Goal: Complete application form

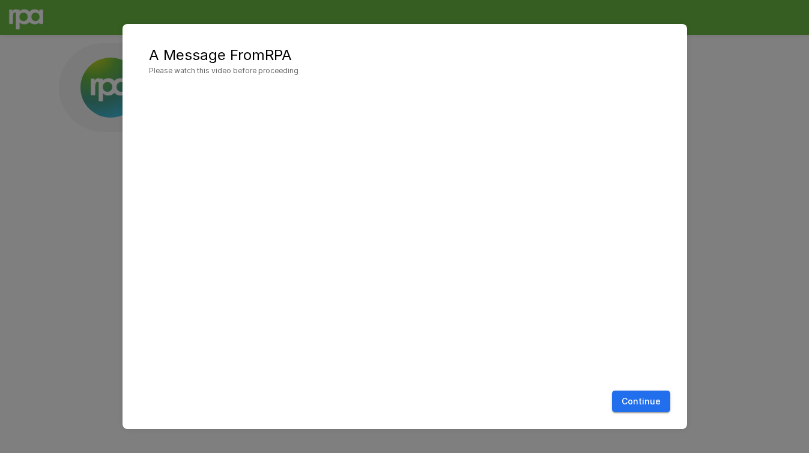
click at [635, 396] on button "Continue" at bounding box center [641, 402] width 58 height 22
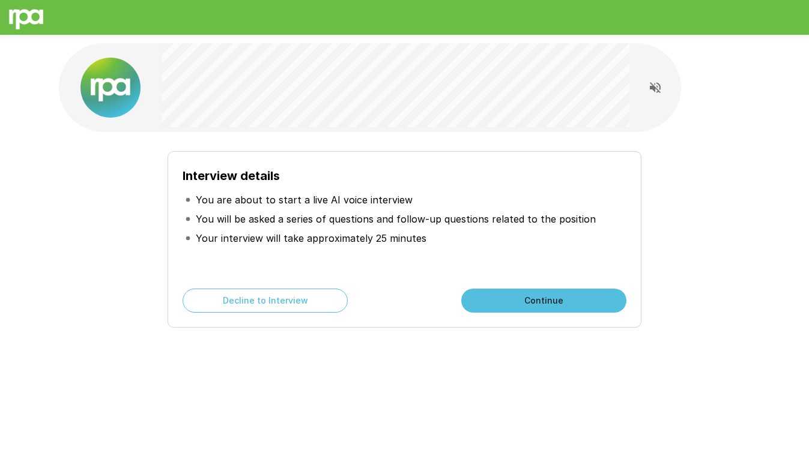
click at [542, 299] on button "Continue" at bounding box center [543, 301] width 165 height 24
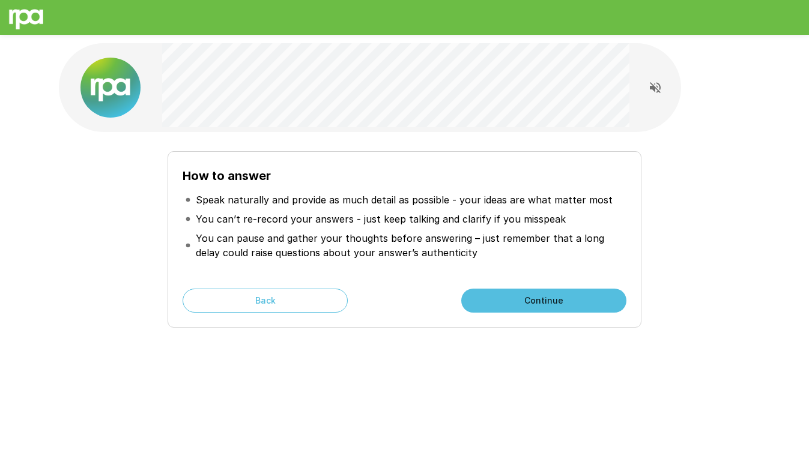
click at [542, 299] on button "Continue" at bounding box center [543, 301] width 165 height 24
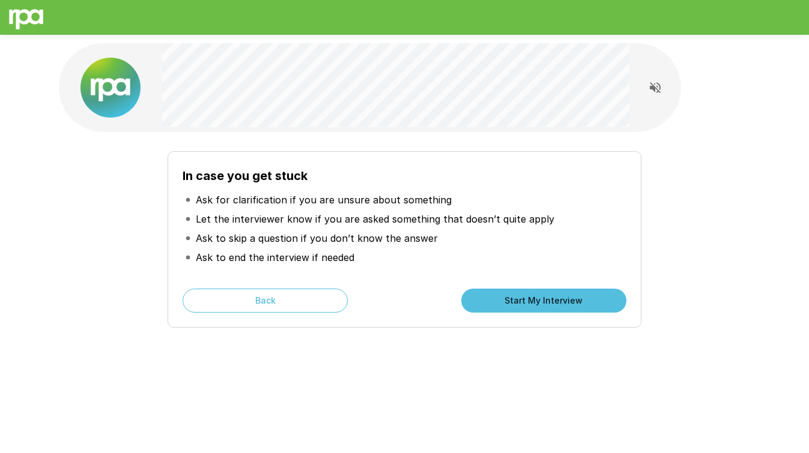
click at [542, 299] on button "Start My Interview" at bounding box center [543, 301] width 165 height 24
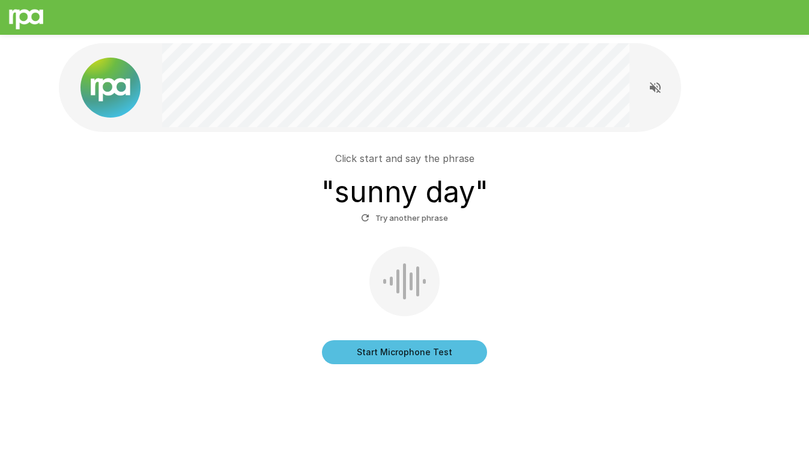
click at [403, 356] on button "Start Microphone Test" at bounding box center [404, 352] width 165 height 24
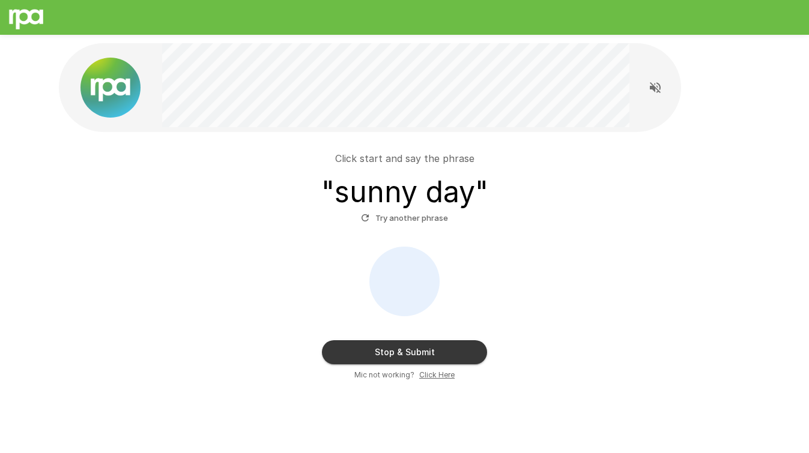
click at [403, 356] on button "Stop & Submit" at bounding box center [404, 352] width 165 height 24
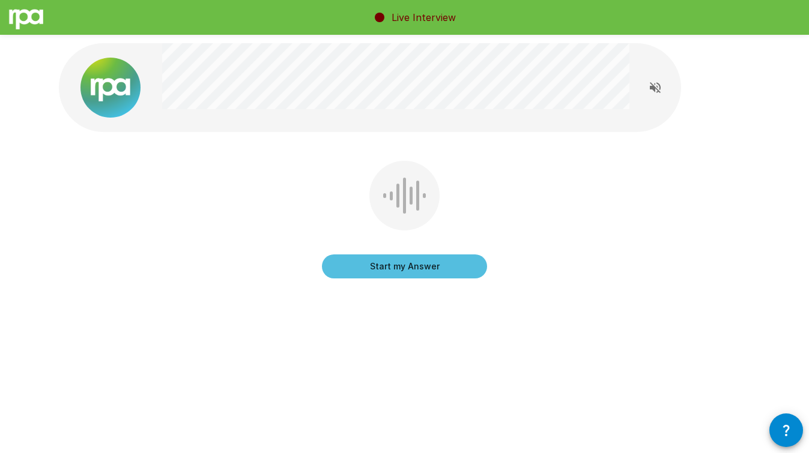
click at [398, 263] on button "Start my Answer" at bounding box center [404, 267] width 165 height 24
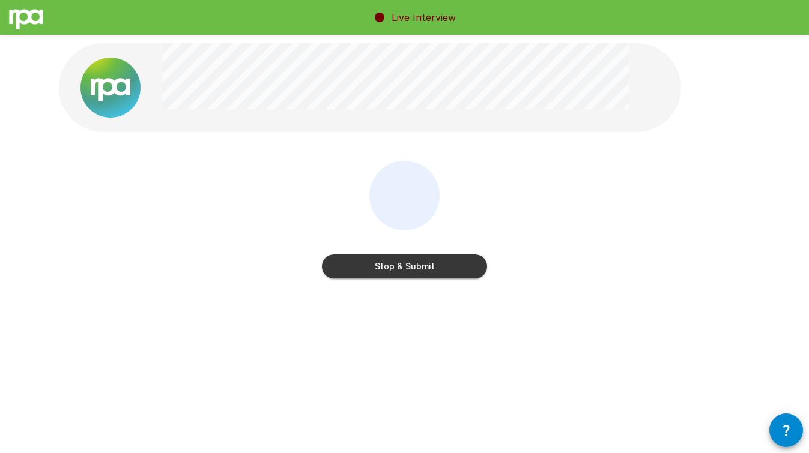
click at [398, 263] on button "Stop & Submit" at bounding box center [404, 267] width 165 height 24
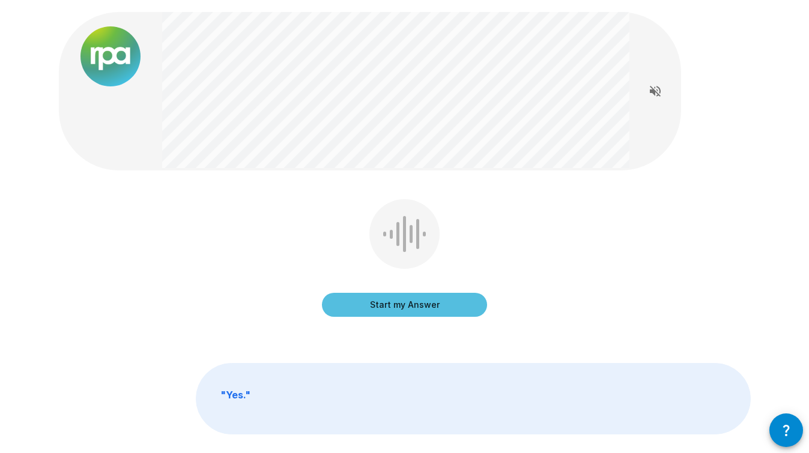
scroll to position [32, 0]
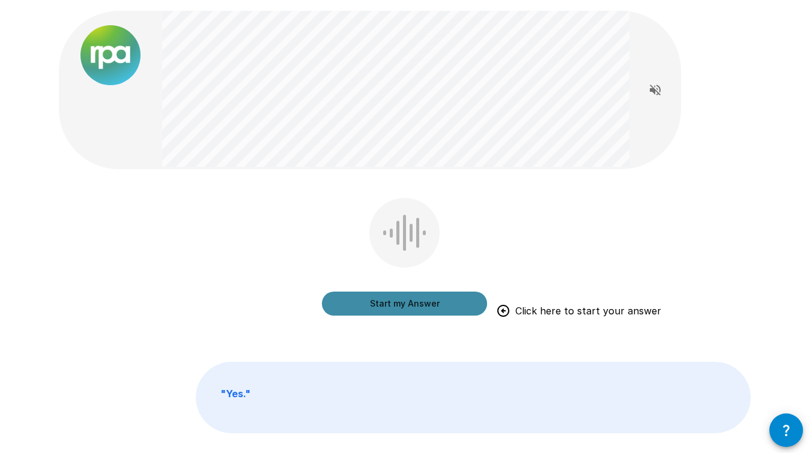
click at [408, 301] on button "Start my Answer" at bounding box center [404, 304] width 165 height 24
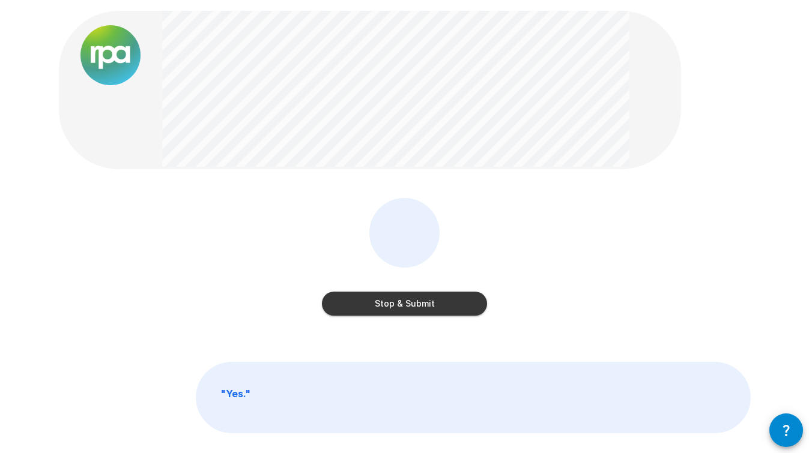
click at [402, 296] on button "Stop & Submit" at bounding box center [404, 304] width 165 height 24
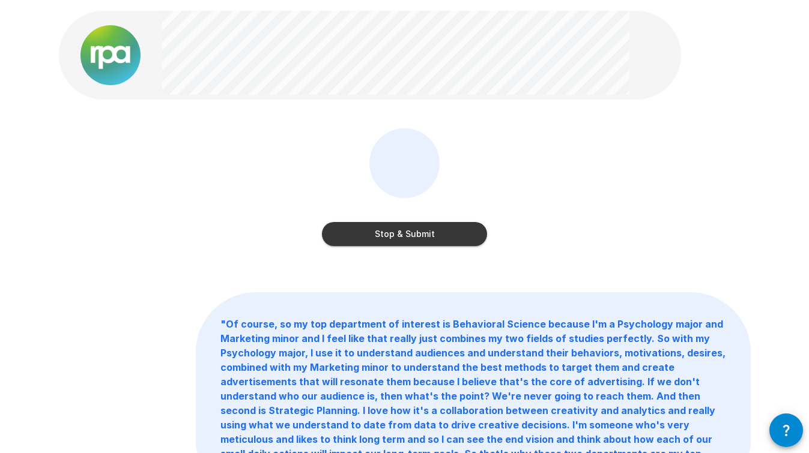
click at [406, 235] on button "Stop & Submit" at bounding box center [404, 234] width 165 height 24
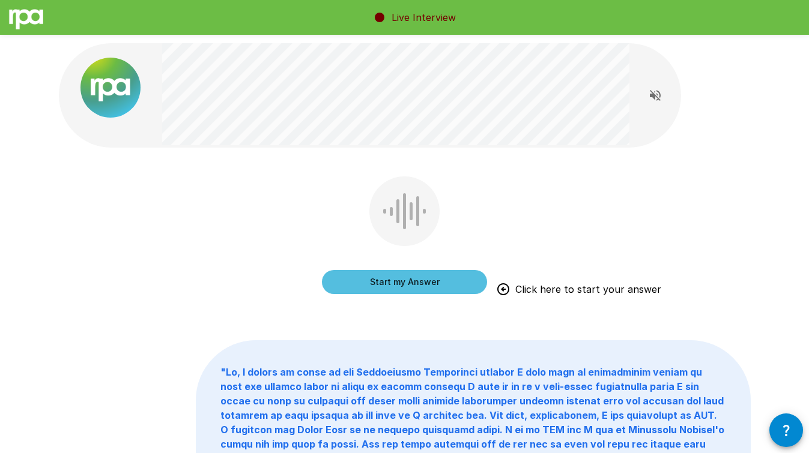
click at [396, 279] on button "Start my Answer" at bounding box center [404, 282] width 165 height 24
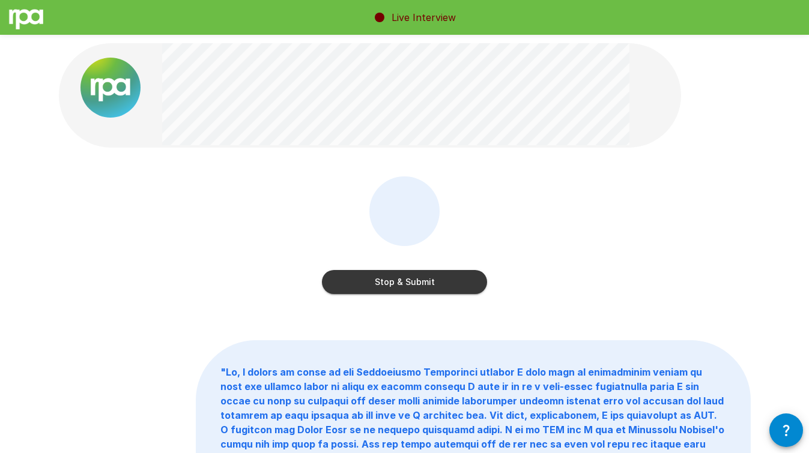
click at [390, 279] on button "Stop & Submit" at bounding box center [404, 282] width 165 height 24
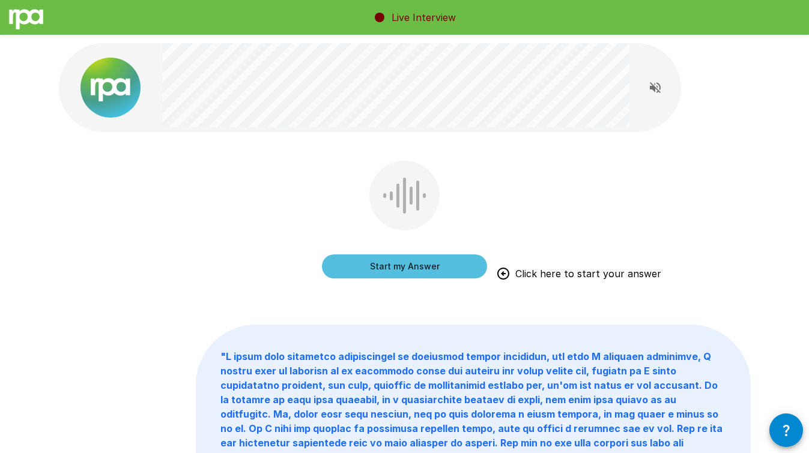
click at [393, 262] on button "Start my Answer" at bounding box center [404, 267] width 165 height 24
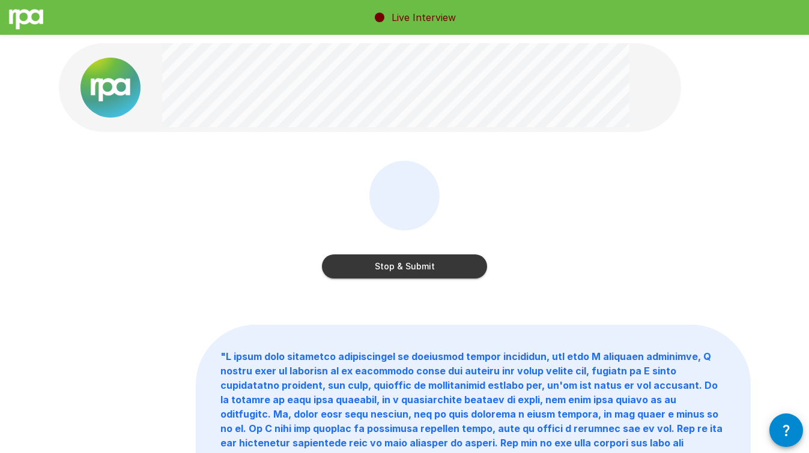
click at [399, 263] on button "Stop & Submit" at bounding box center [404, 267] width 165 height 24
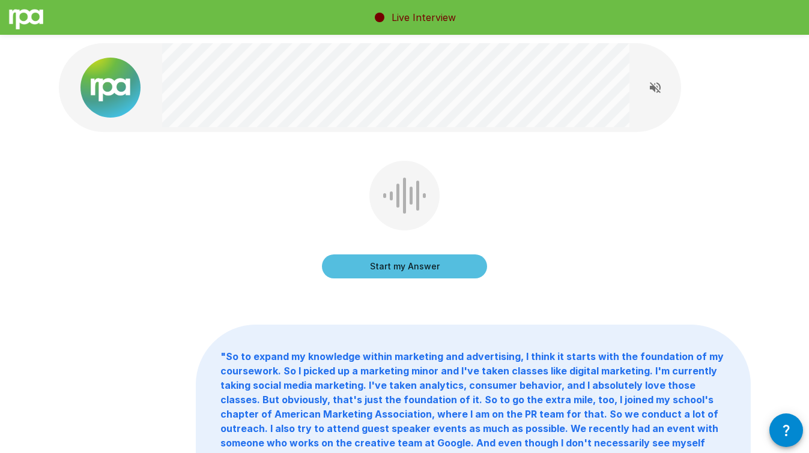
click at [397, 269] on button "Start my Answer" at bounding box center [404, 267] width 165 height 24
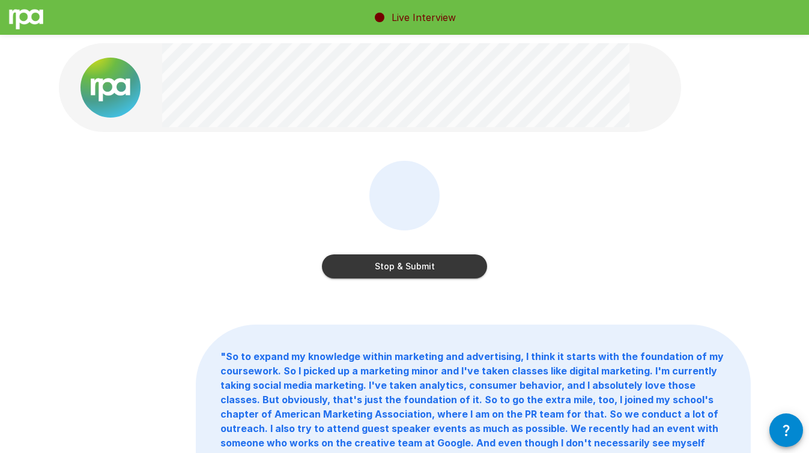
click at [397, 269] on button "Stop & Submit" at bounding box center [404, 267] width 165 height 24
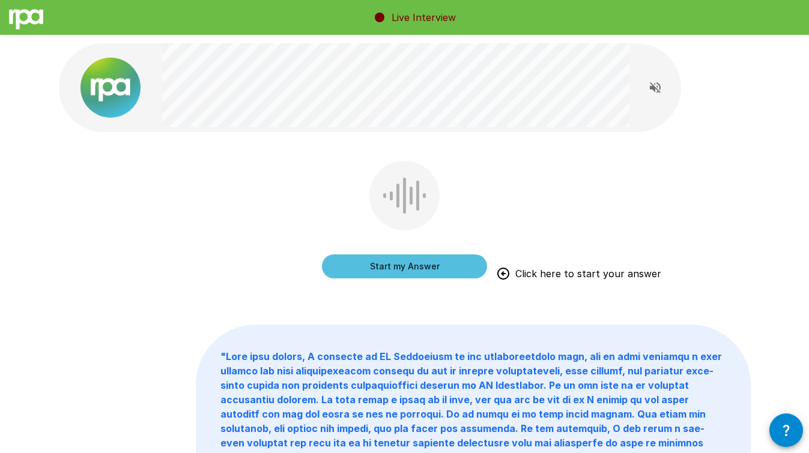
click at [392, 266] on button "Start my Answer" at bounding box center [404, 267] width 165 height 24
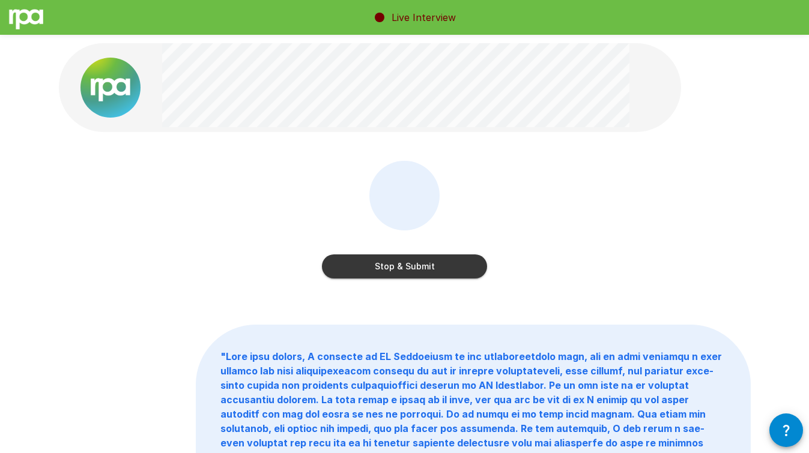
click at [401, 264] on button "Stop & Submit" at bounding box center [404, 267] width 165 height 24
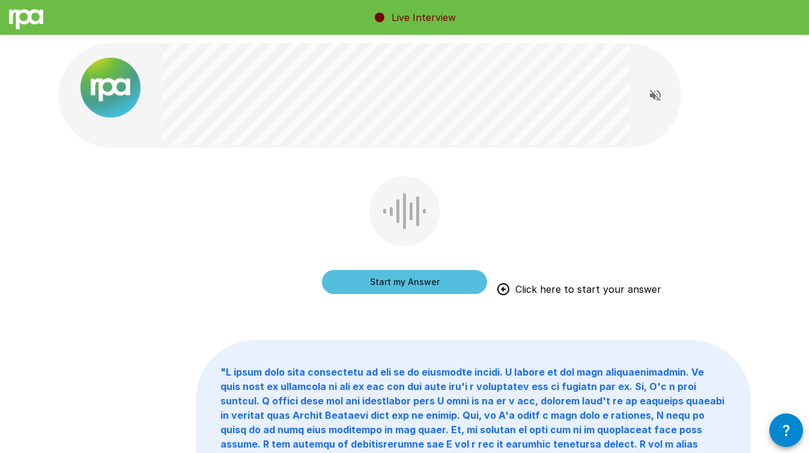
click at [411, 280] on button "Start my Answer" at bounding box center [404, 282] width 165 height 24
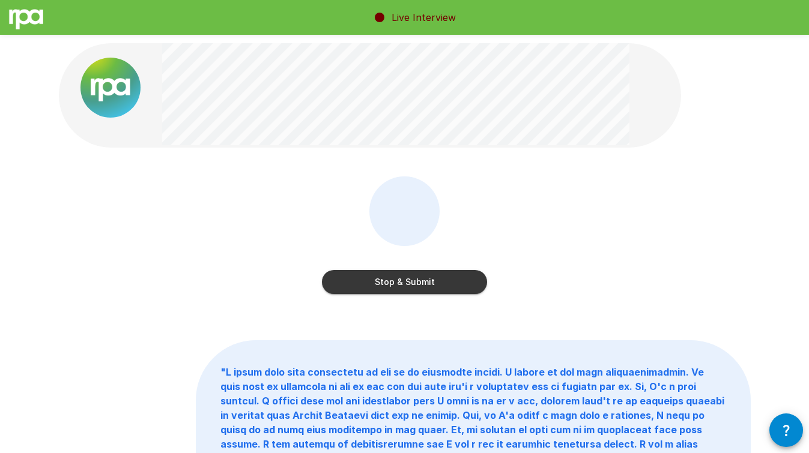
click at [404, 279] on button "Stop & Submit" at bounding box center [404, 282] width 165 height 24
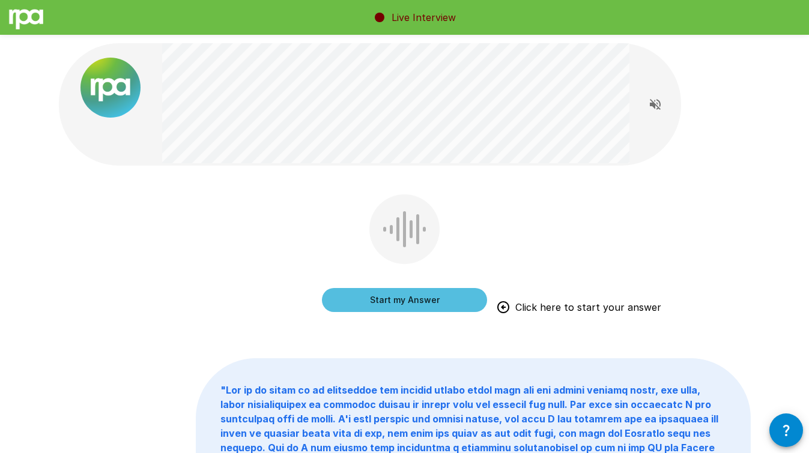
click at [401, 297] on button "Start my Answer" at bounding box center [404, 300] width 165 height 24
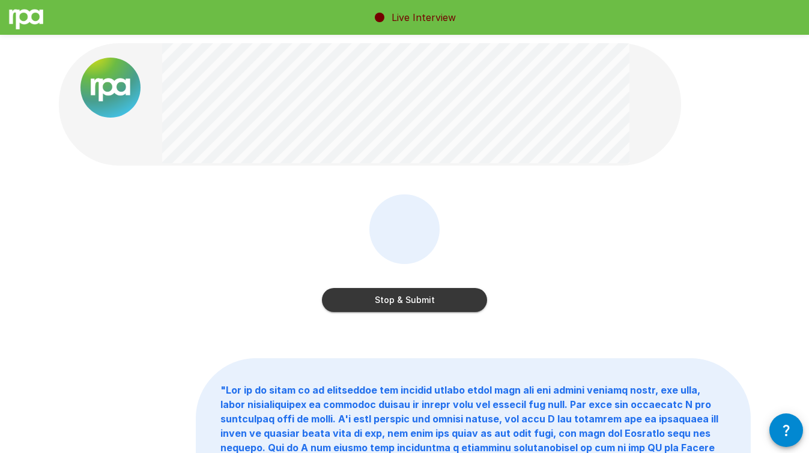
click at [411, 296] on button "Stop & Submit" at bounding box center [404, 300] width 165 height 24
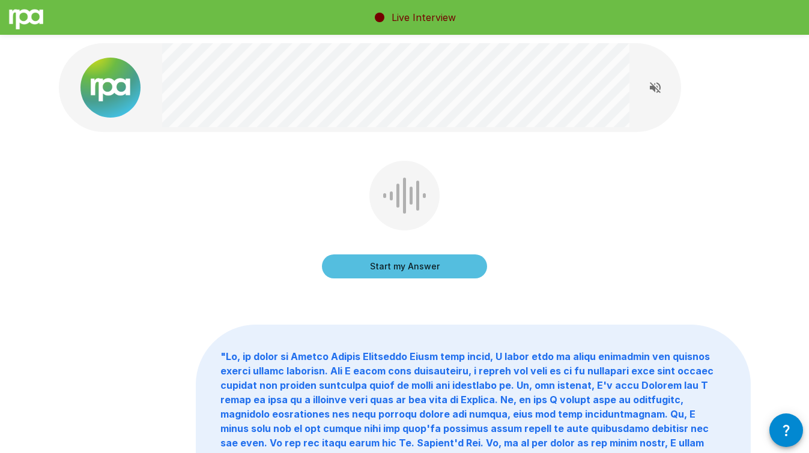
click at [403, 265] on button "Start my Answer" at bounding box center [404, 267] width 165 height 24
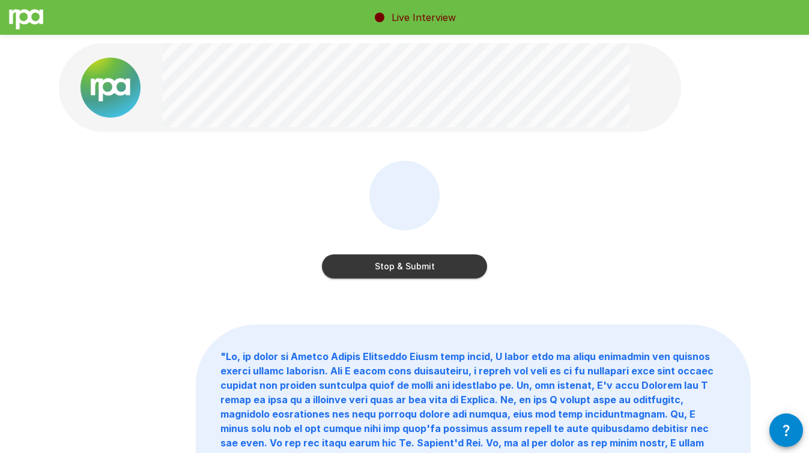
click at [403, 265] on button "Stop & Submit" at bounding box center [404, 267] width 165 height 24
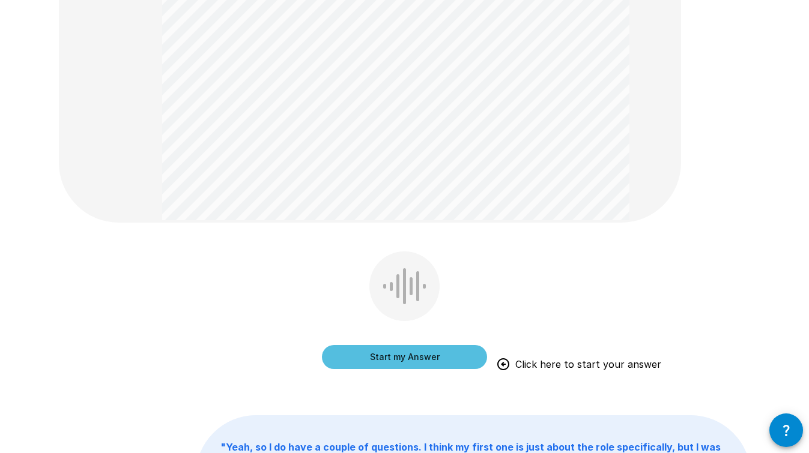
scroll to position [384, 0]
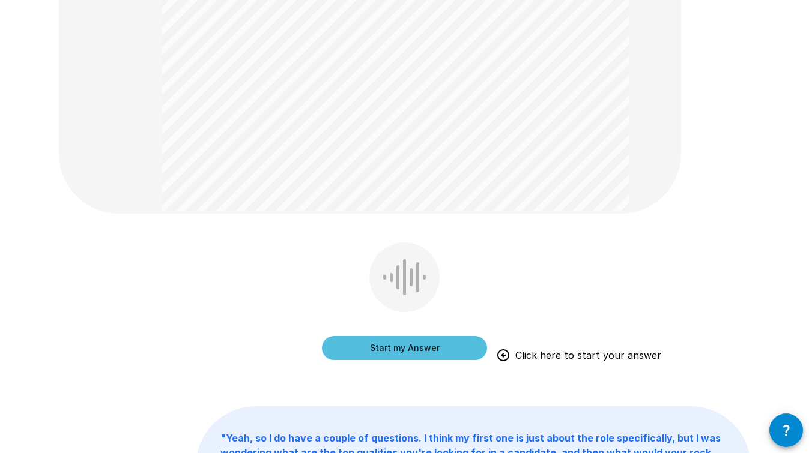
click at [405, 348] on button "Start my Answer" at bounding box center [404, 348] width 165 height 24
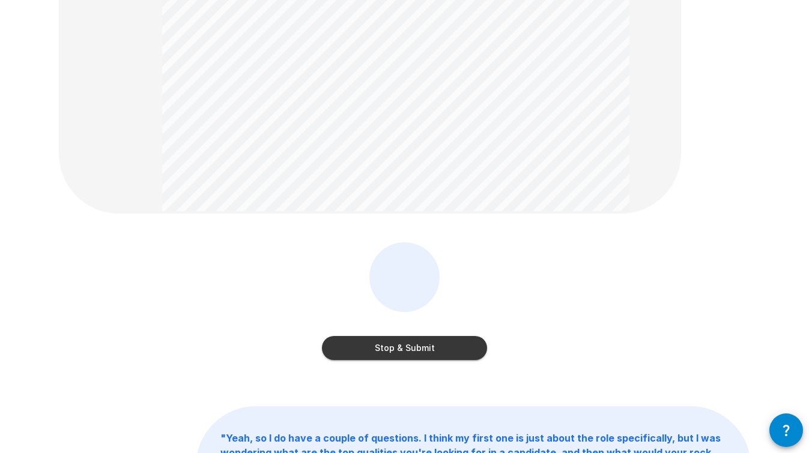
click at [405, 347] on button "Stop & Submit" at bounding box center [404, 348] width 165 height 24
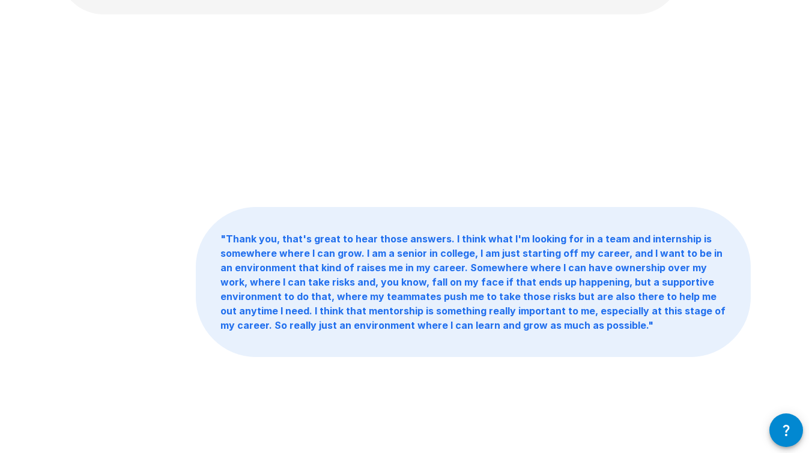
scroll to position [0, 0]
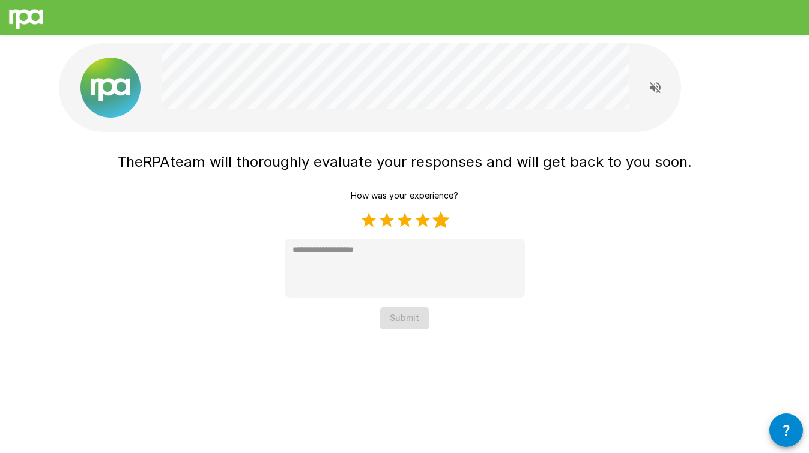
click at [440, 217] on label "5 Stars" at bounding box center [441, 220] width 18 height 18
type textarea "*"
click at [402, 322] on button "Submit" at bounding box center [404, 318] width 49 height 22
